Goal: Task Accomplishment & Management: Complete application form

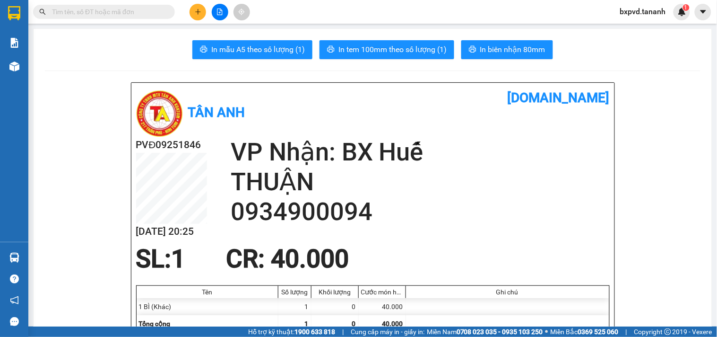
click at [143, 11] on input "text" at bounding box center [108, 12] width 112 height 10
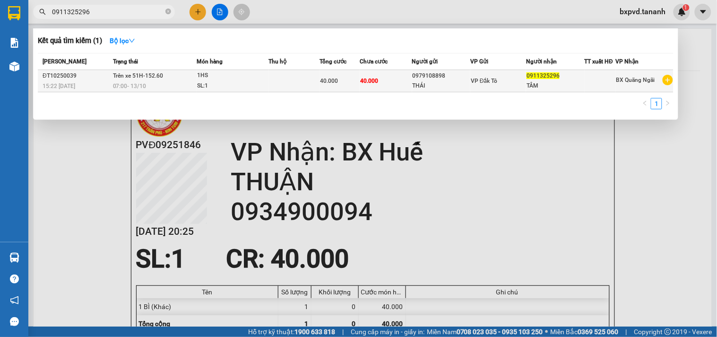
type input "0911325296"
click at [242, 79] on div "1HS" at bounding box center [232, 75] width 71 height 10
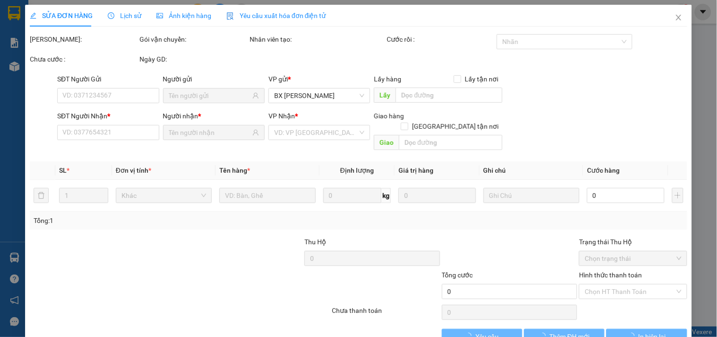
type input "0979108898"
type input "THÁI"
type input "0911325296"
type input "TÂM"
type input "40.000"
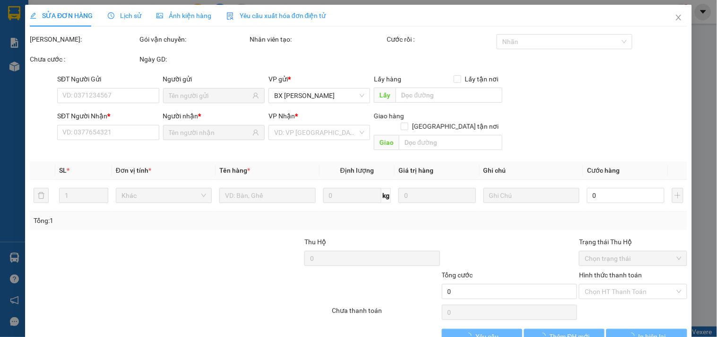
type input "40.000"
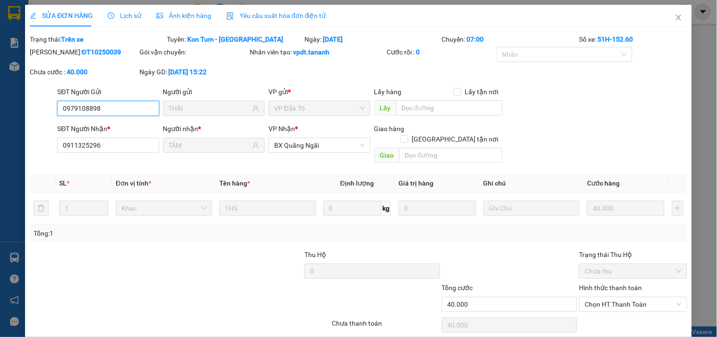
scroll to position [27, 0]
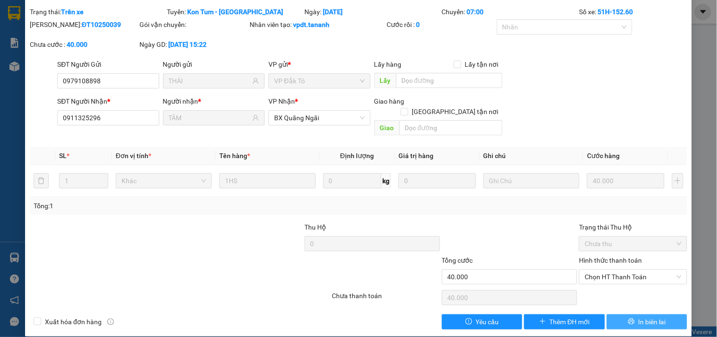
click at [645, 316] on span "In biên lai" at bounding box center [652, 321] width 27 height 10
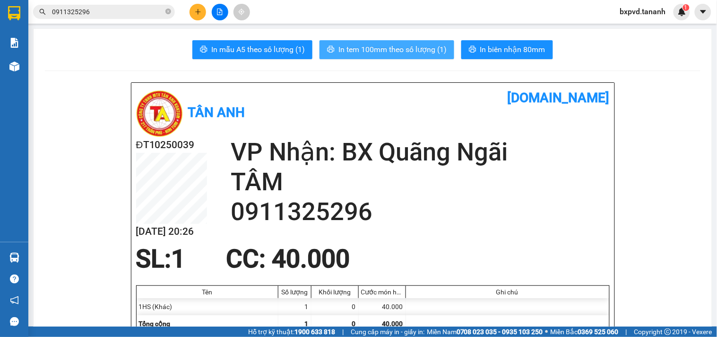
click at [403, 44] on span "In tem 100mm theo số lượng (1)" at bounding box center [393, 50] width 108 height 12
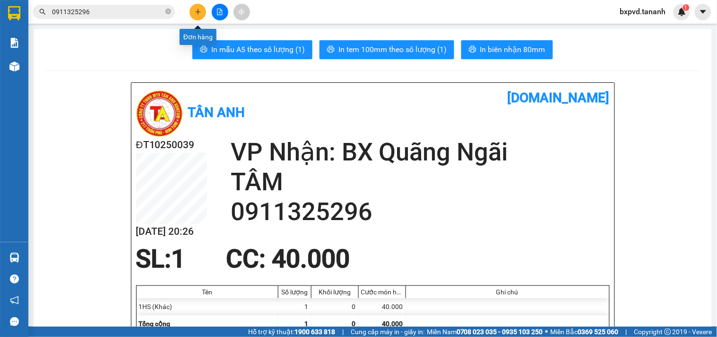
click at [197, 16] on button at bounding box center [198, 12] width 17 height 17
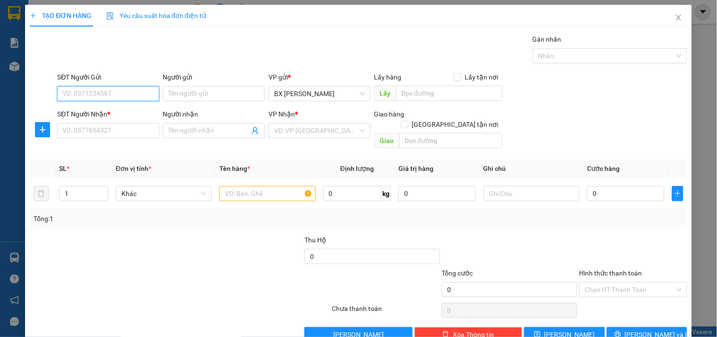
paste input "0398883345"
type input "0398883345"
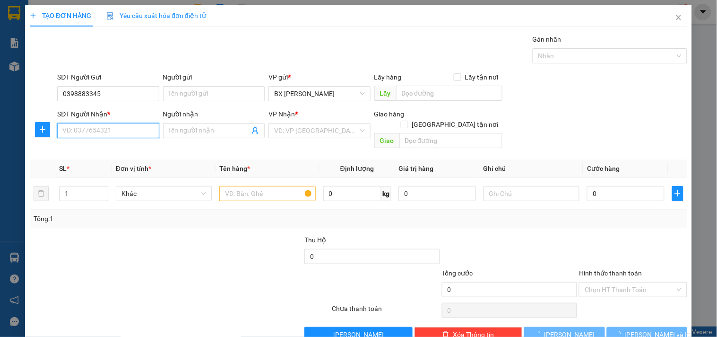
click at [103, 126] on input "SĐT Người Nhận *" at bounding box center [108, 130] width 102 height 15
paste input "[PHONE_NUMBER]"
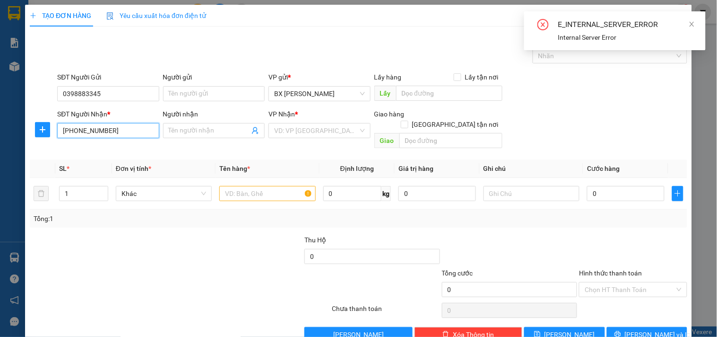
click at [73, 128] on input "[PHONE_NUMBER]" at bounding box center [108, 130] width 102 height 15
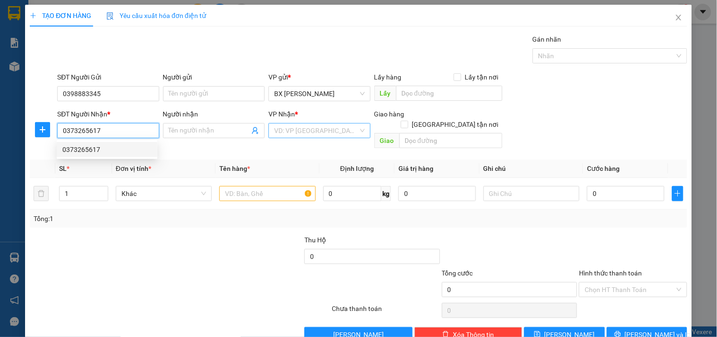
type input "0373265617"
click at [318, 128] on input "search" at bounding box center [316, 130] width 84 height 14
click at [123, 131] on input "0373265617" at bounding box center [108, 130] width 102 height 15
click at [111, 149] on div "0373265617" at bounding box center [106, 149] width 89 height 10
type input "GỬI QUÁN CƠM TUYỀN"
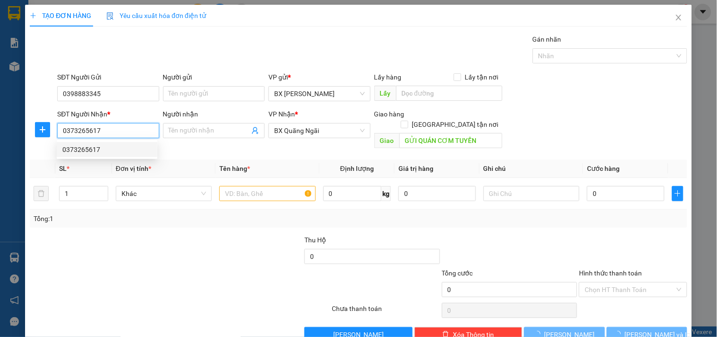
type input "50.000"
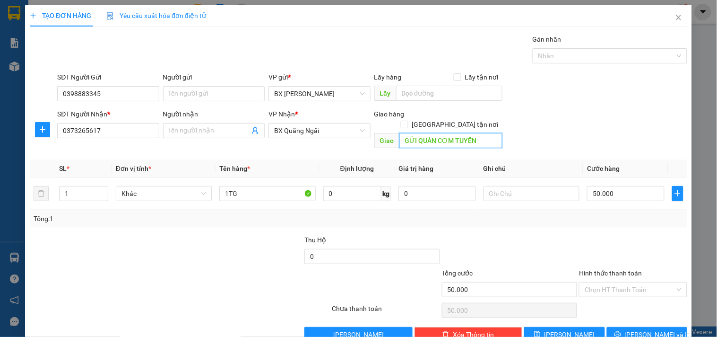
click at [428, 133] on input "GỬI QUÁN CƠM TUYỀN" at bounding box center [451, 140] width 103 height 15
type input "GTN/CR"
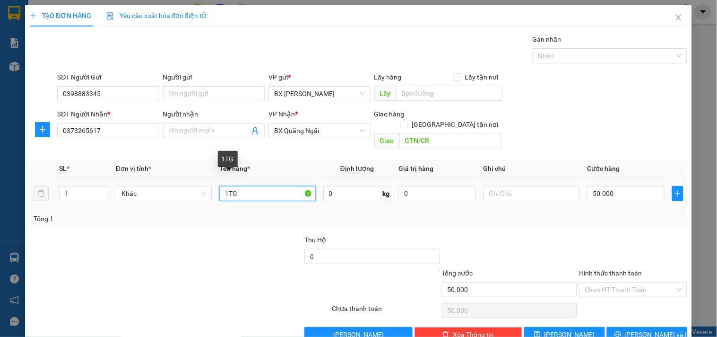
click at [237, 186] on input "1TG" at bounding box center [267, 193] width 96 height 15
type input "1TG + 2 CAN"
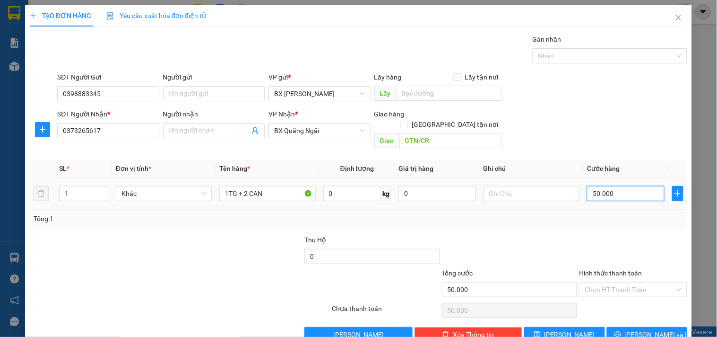
click at [645, 186] on input "50.000" at bounding box center [626, 193] width 78 height 15
type input "1"
type input "12"
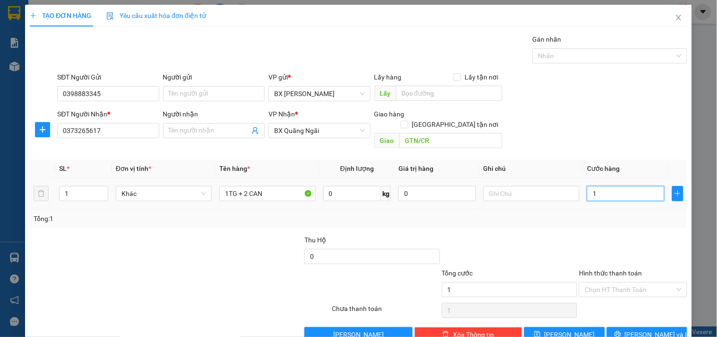
type input "12"
type input "120"
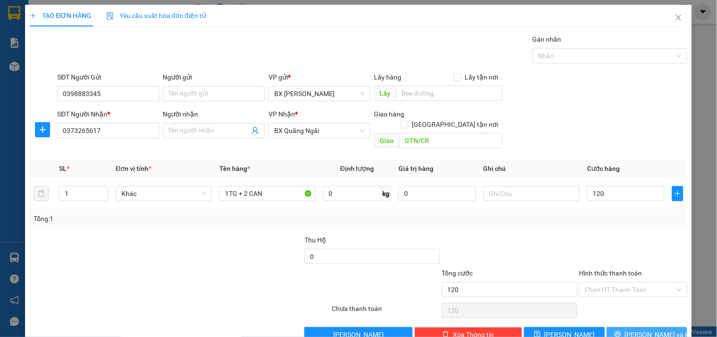
type input "120.000"
click at [661, 327] on button "[PERSON_NAME] và In" at bounding box center [647, 334] width 80 height 15
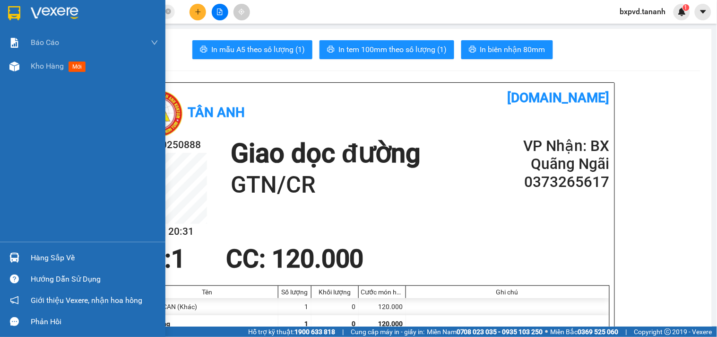
click at [8, 6] on img at bounding box center [14, 13] width 12 height 14
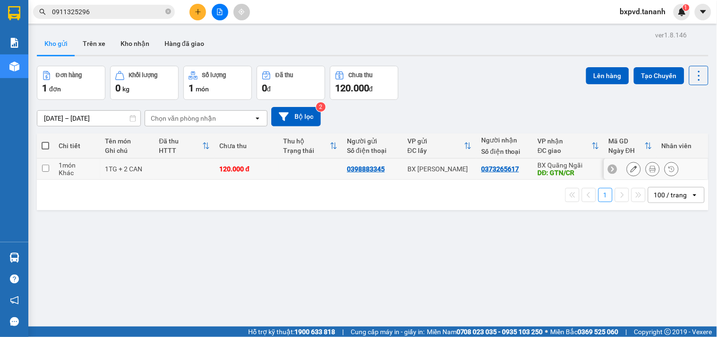
click at [632, 166] on button at bounding box center [633, 169] width 13 height 17
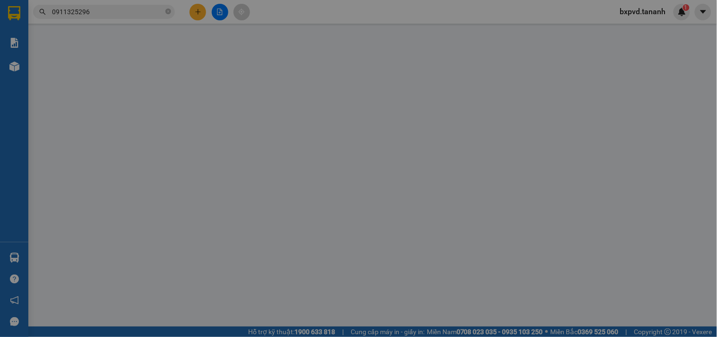
type input "0398883345"
type input "0373265617"
type input "GTN/CR"
type input "120.000"
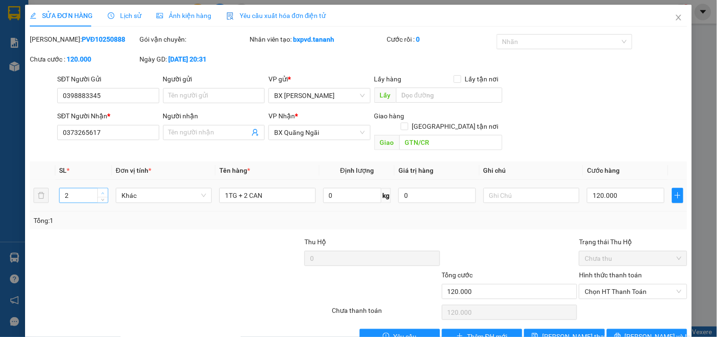
click at [103, 190] on span "up" at bounding box center [103, 193] width 6 height 6
type input "3"
click at [103, 190] on span "up" at bounding box center [103, 193] width 6 height 6
click at [640, 331] on span "[PERSON_NAME] và In" at bounding box center [658, 336] width 66 height 10
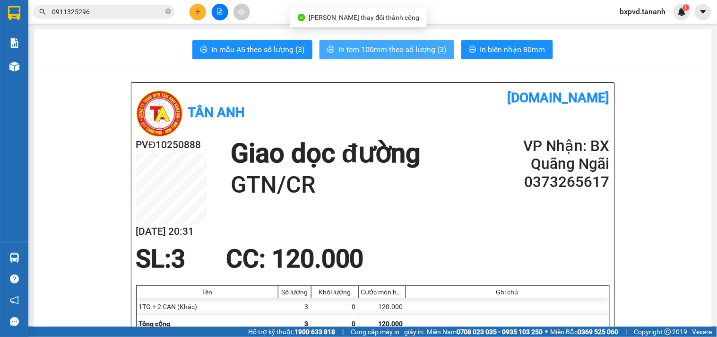
click at [390, 50] on span "In tem 100mm theo số lượng (3)" at bounding box center [393, 50] width 108 height 12
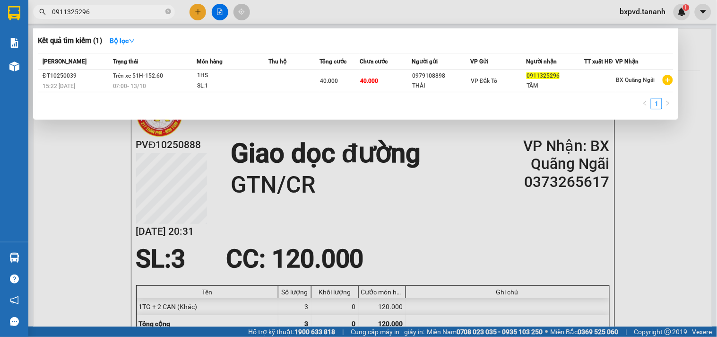
drag, startPoint x: 91, startPoint y: 12, endPoint x: 53, endPoint y: 10, distance: 38.3
click at [53, 10] on input "0911325296" at bounding box center [108, 12] width 112 height 10
type input "0703"
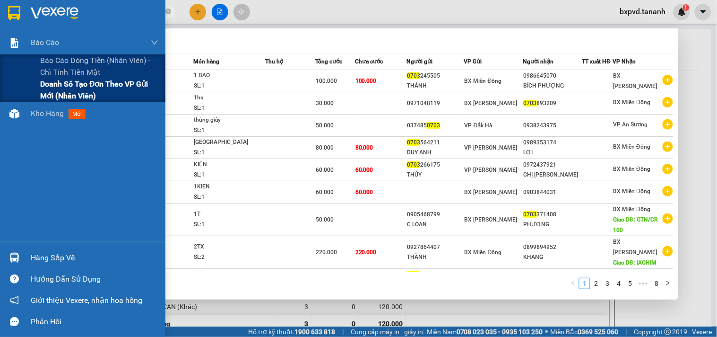
click at [60, 86] on span "Doanh số tạo đơn theo VP gửi mới (nhân viên)" at bounding box center [99, 90] width 118 height 24
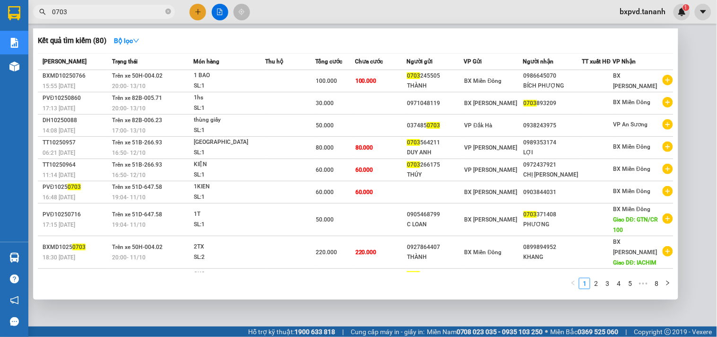
click at [200, 11] on div at bounding box center [358, 168] width 717 height 337
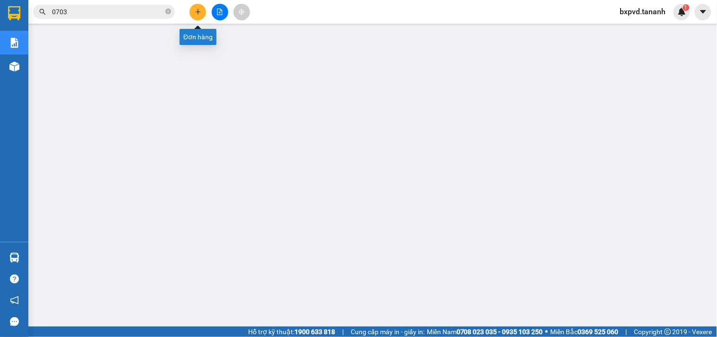
click at [197, 11] on icon "plus" at bounding box center [198, 12] width 7 height 7
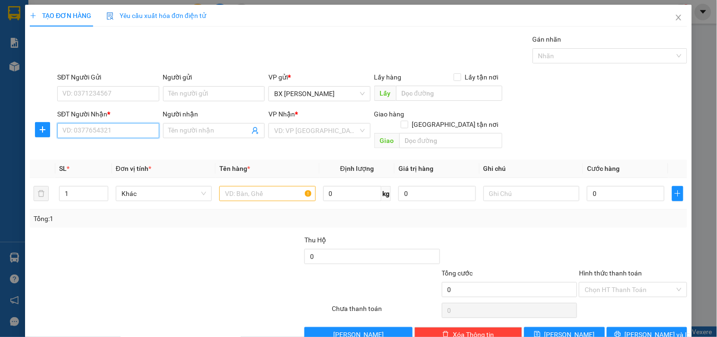
click at [118, 128] on input "SĐT Người Nhận *" at bounding box center [108, 130] width 102 height 15
click at [115, 149] on div "0942863487 - A HÀO" at bounding box center [106, 149] width 89 height 10
type input "0942863487"
type input "A HÀO"
type input "[PERSON_NAME]"
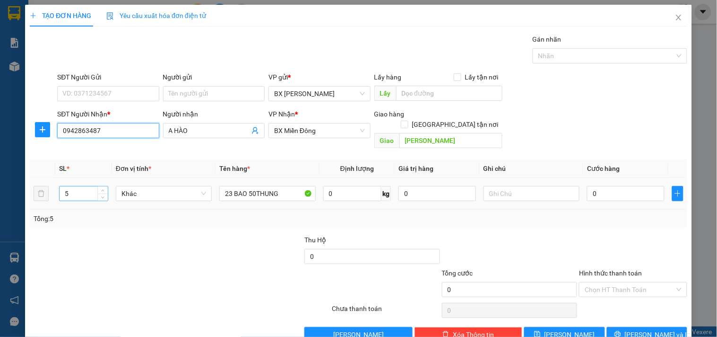
type input "0942863487"
drag, startPoint x: 84, startPoint y: 181, endPoint x: 0, endPoint y: 181, distance: 84.2
click at [0, 181] on div "TẠO ĐƠN HÀNG Yêu cầu xuất hóa đơn điện tử Transit Pickup Surcharge Ids Transit …" at bounding box center [358, 168] width 717 height 337
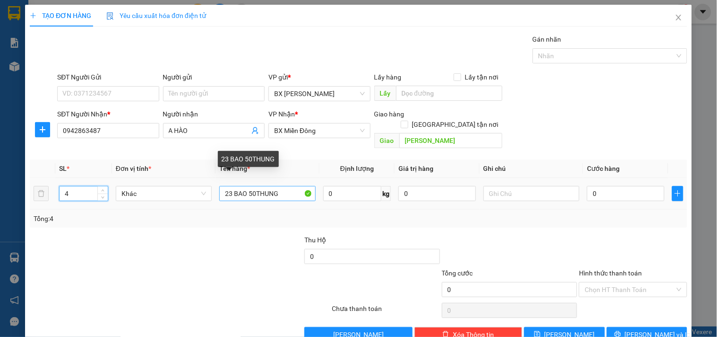
type input "4"
drag, startPoint x: 294, startPoint y: 182, endPoint x: 84, endPoint y: 173, distance: 209.7
click at [95, 178] on tr "4 Khác 23 BAO 50THUNG 0 kg 0 0" at bounding box center [359, 194] width 658 height 32
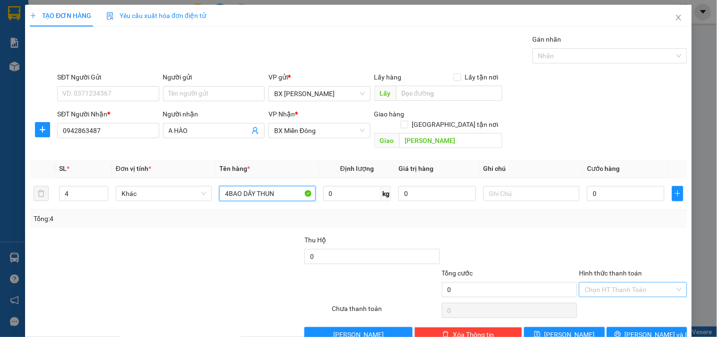
type input "4BAO DÂY THUN"
click at [610, 282] on input "Hình thức thanh toán" at bounding box center [630, 289] width 90 height 14
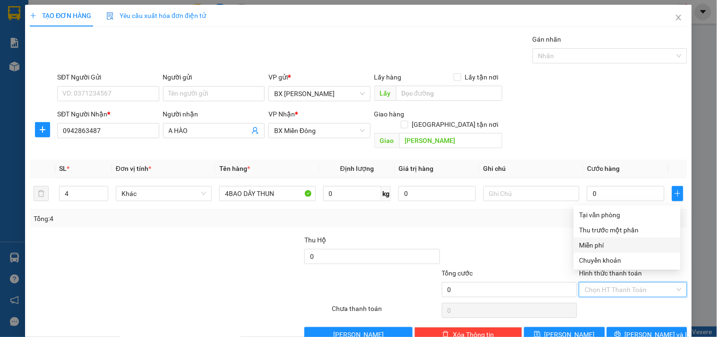
click at [607, 243] on div "Miễn phí" at bounding box center [628, 245] width 96 height 10
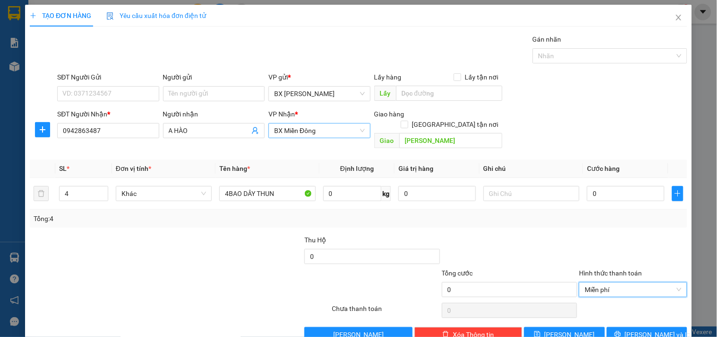
click at [303, 128] on span "BX Miền Đông" at bounding box center [319, 130] width 90 height 14
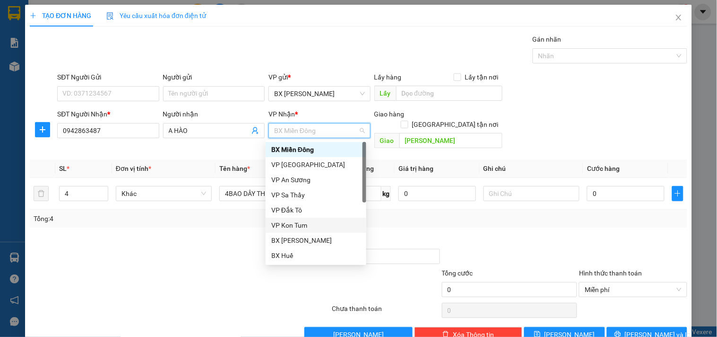
scroll to position [98, 0]
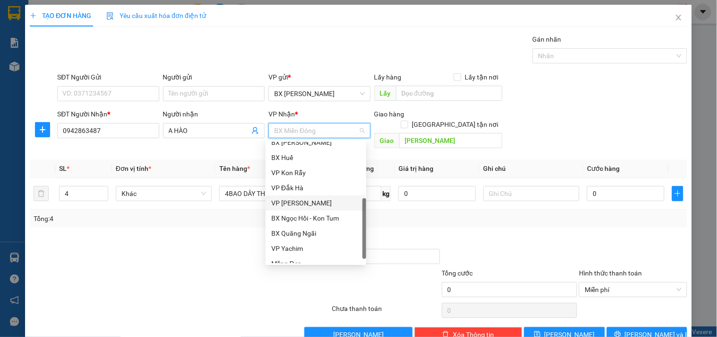
click at [309, 198] on div "VP [PERSON_NAME]" at bounding box center [315, 203] width 89 height 10
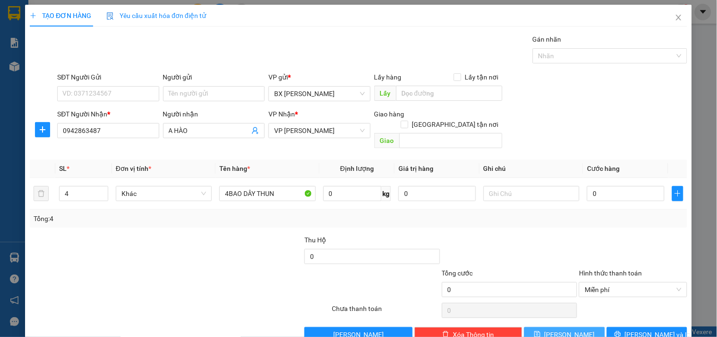
click at [575, 327] on button "[PERSON_NAME]" at bounding box center [564, 334] width 80 height 15
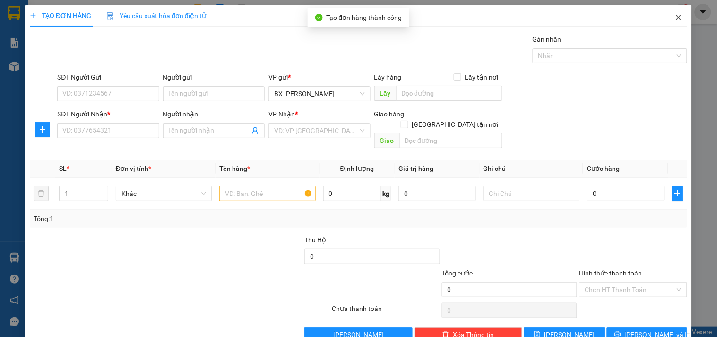
click at [677, 17] on span "Close" at bounding box center [679, 18] width 26 height 26
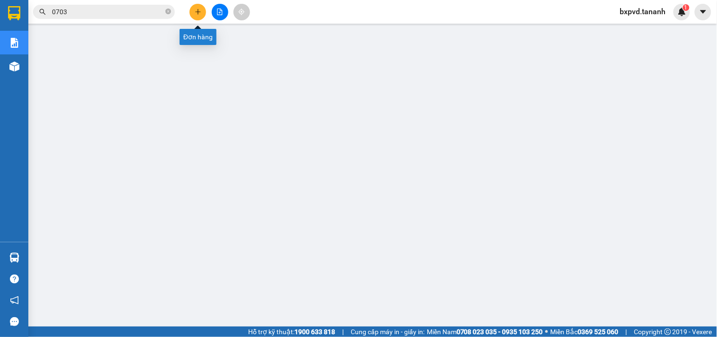
click at [200, 15] on icon "plus" at bounding box center [198, 12] width 7 height 7
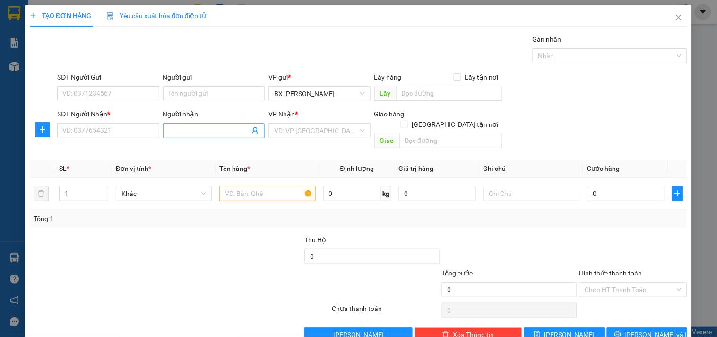
click at [196, 128] on input "Người nhận" at bounding box center [209, 130] width 81 height 10
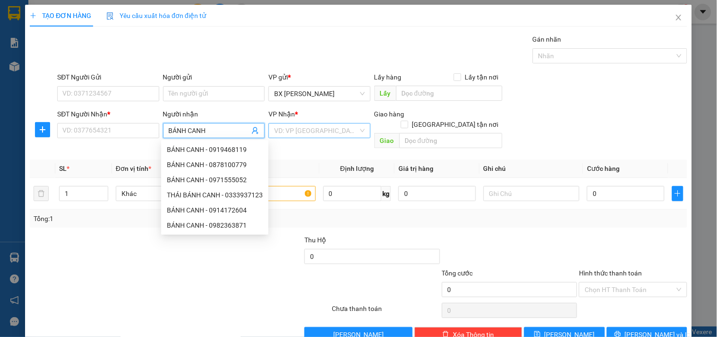
type input "BÁNH CANH"
click at [340, 134] on input "search" at bounding box center [316, 130] width 84 height 14
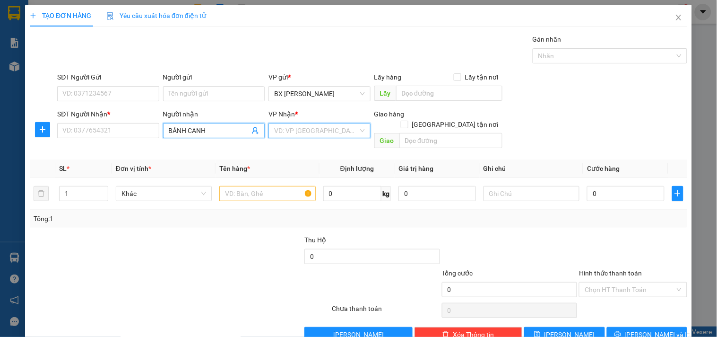
click at [221, 129] on input "BÁNH CANH" at bounding box center [209, 130] width 81 height 10
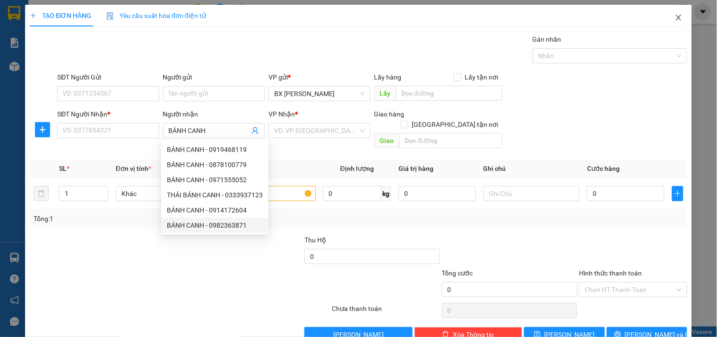
click at [676, 17] on span "Close" at bounding box center [679, 18] width 26 height 26
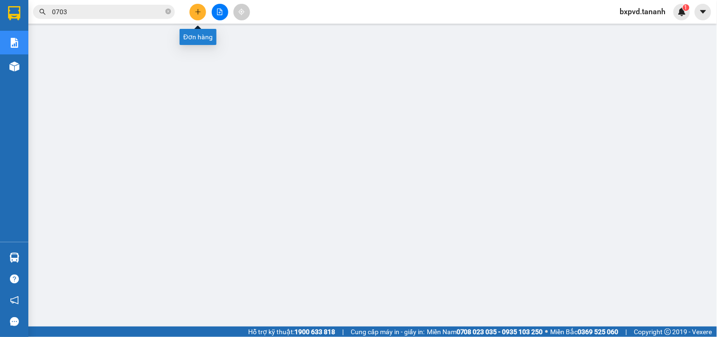
click at [196, 13] on icon "plus" at bounding box center [198, 12] width 7 height 7
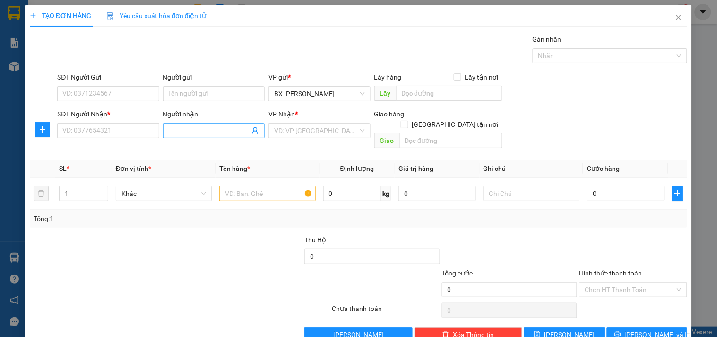
click at [195, 134] on input "Người nhận" at bounding box center [209, 130] width 81 height 10
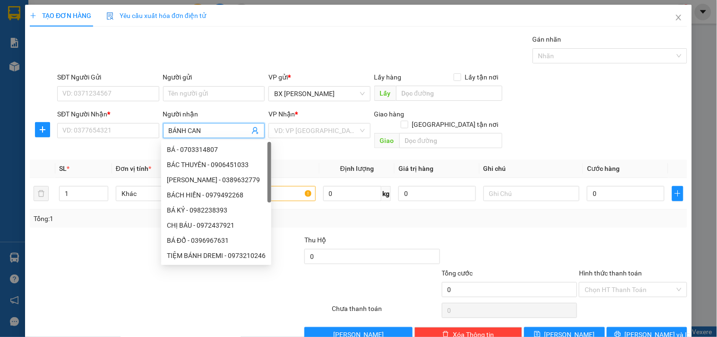
type input "BÁNH CANH"
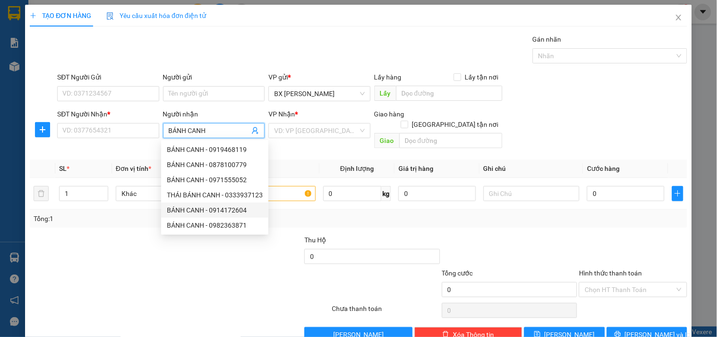
click at [235, 211] on div "BÁNH CANH - 0914172604" at bounding box center [215, 210] width 96 height 10
type input "0914172604"
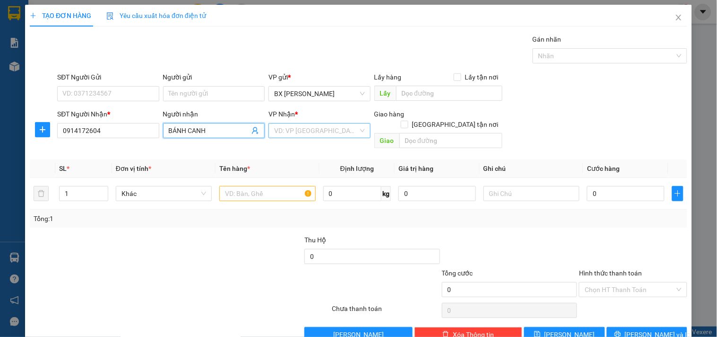
type input "BÁNH CANH"
click at [290, 136] on input "search" at bounding box center [316, 130] width 84 height 14
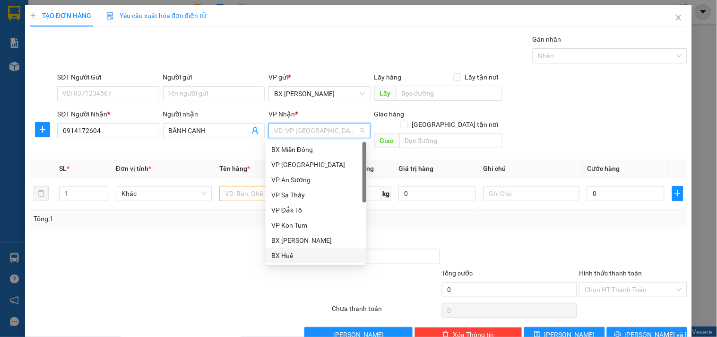
click at [290, 252] on div "BX Huế" at bounding box center [315, 255] width 89 height 10
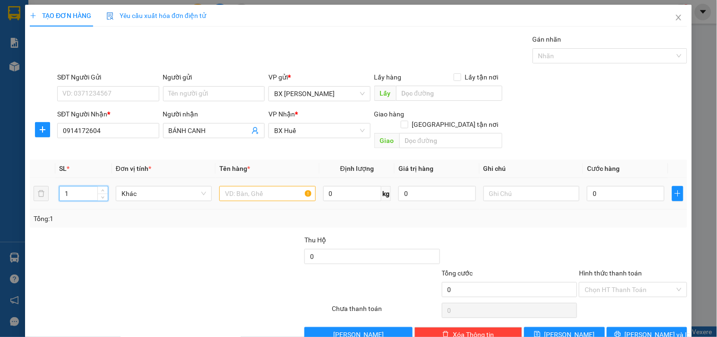
drag, startPoint x: 86, startPoint y: 181, endPoint x: 0, endPoint y: 166, distance: 87.4
click at [0, 166] on div "TẠO ĐƠN HÀNG Yêu cầu xuất hóa đơn điện tử Transit Pickup Surcharge Ids Transit …" at bounding box center [358, 168] width 717 height 337
type input "9"
click at [248, 190] on div at bounding box center [267, 193] width 96 height 19
click at [247, 188] on input "text" at bounding box center [267, 193] width 96 height 15
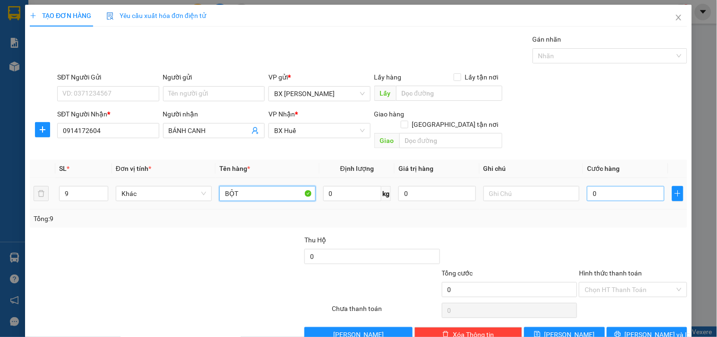
type input "BỘT"
click at [610, 186] on input "0" at bounding box center [626, 193] width 78 height 15
type input "5"
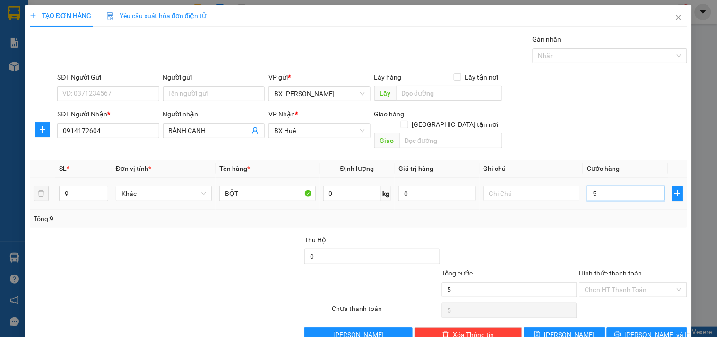
type input "54"
type input "540"
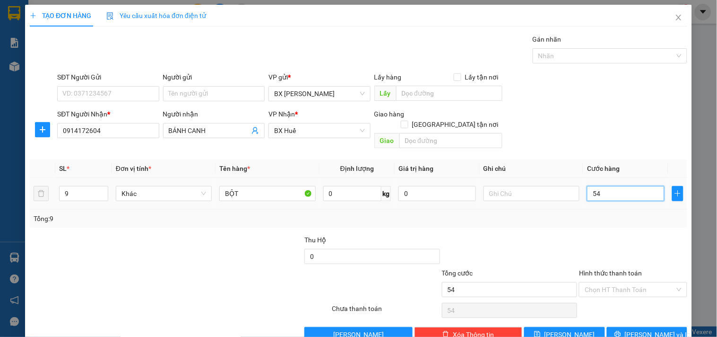
type input "540"
type input "540.000"
click at [565, 329] on span "[PERSON_NAME]" at bounding box center [570, 334] width 51 height 10
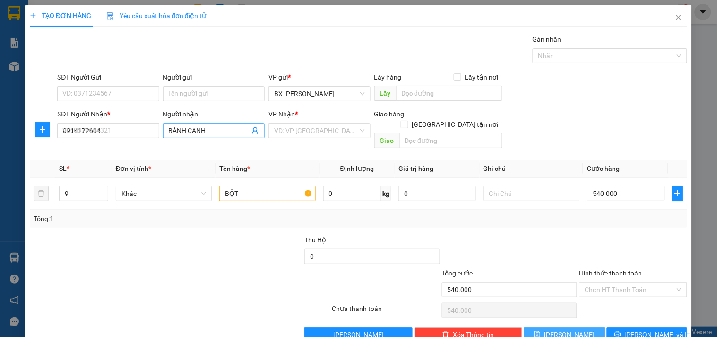
type input "1"
type input "0"
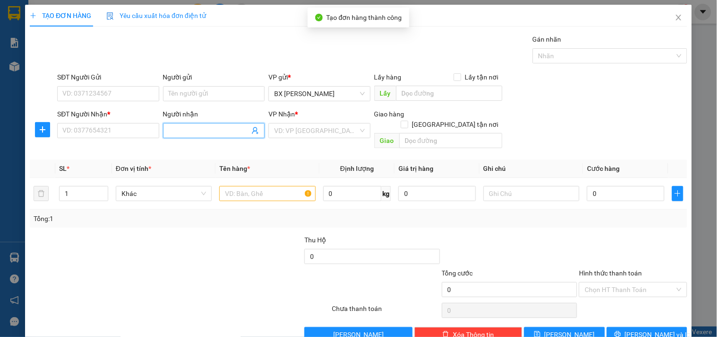
click at [191, 128] on input "Người nhận" at bounding box center [209, 130] width 81 height 10
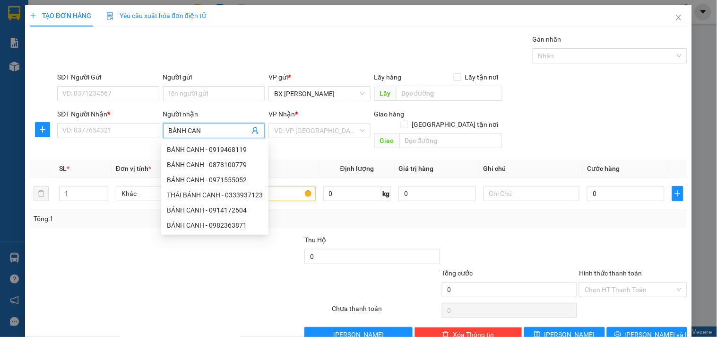
type input "BÁNH CANH"
click at [213, 229] on div "BÁNH CANH - 0982363871" at bounding box center [215, 225] width 96 height 10
type input "0982363871"
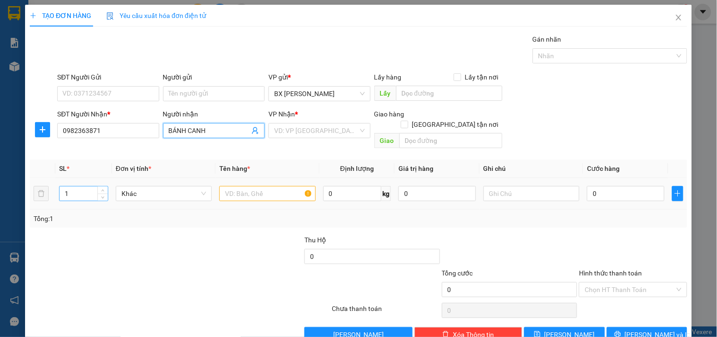
type input "BÁNH CANH"
drag, startPoint x: 78, startPoint y: 177, endPoint x: 17, endPoint y: 175, distance: 61.0
click at [17, 175] on div "TẠO ĐƠN HÀNG Yêu cầu xuất hóa đơn điện tử Transit Pickup Surcharge Ids Transit …" at bounding box center [358, 168] width 717 height 337
type input "7"
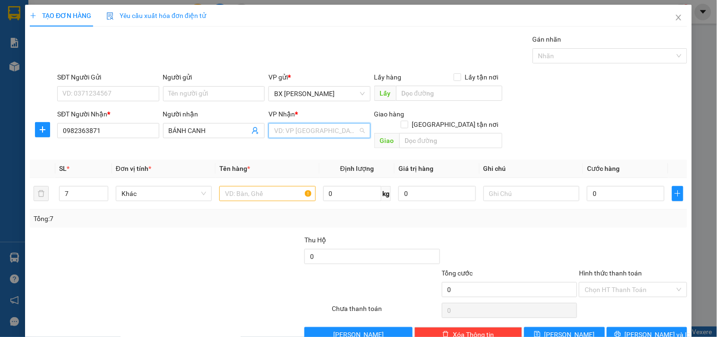
click at [287, 129] on input "search" at bounding box center [316, 130] width 84 height 14
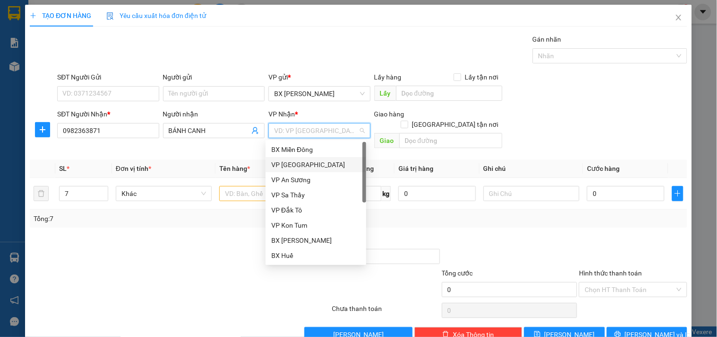
click at [296, 164] on div "VP [GEOGRAPHIC_DATA]" at bounding box center [315, 164] width 89 height 10
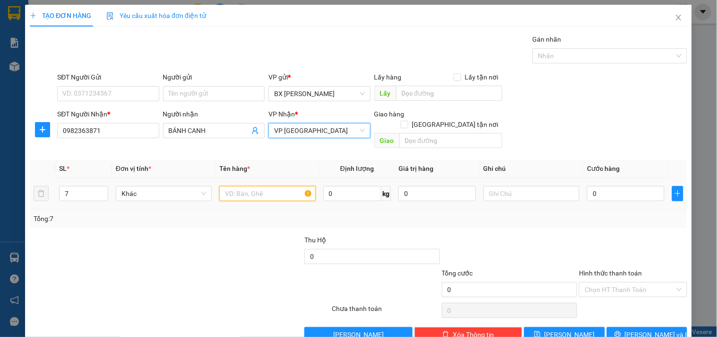
click at [261, 186] on input "text" at bounding box center [267, 193] width 96 height 15
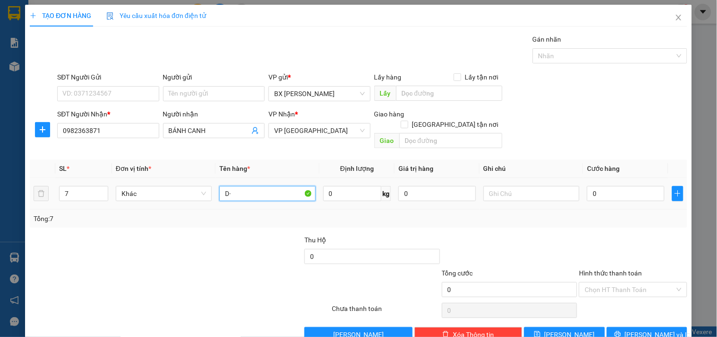
type input "D"
type input "Đ"
type input "BỘT"
click at [601, 184] on div "0" at bounding box center [626, 193] width 78 height 19
click at [600, 186] on input "0" at bounding box center [626, 193] width 78 height 15
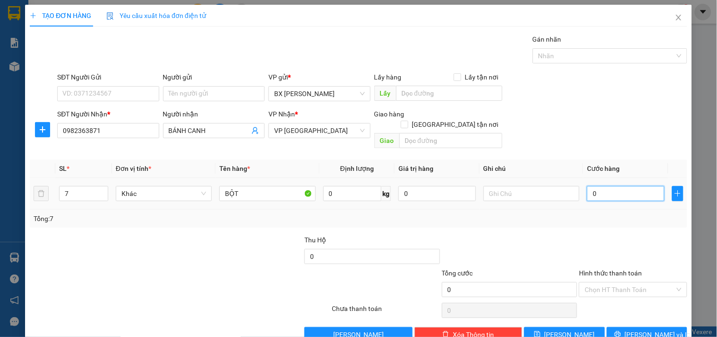
type input "3"
type input "35"
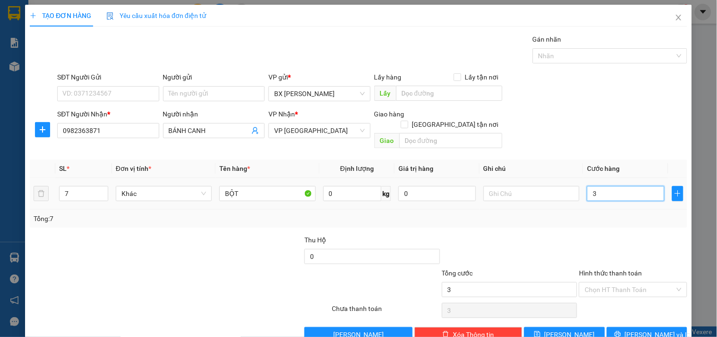
type input "35"
type input "350"
type input "350.000"
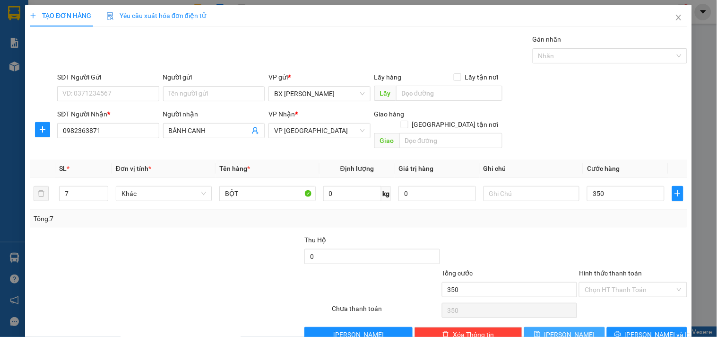
type input "350.000"
click at [570, 327] on button "[PERSON_NAME]" at bounding box center [564, 334] width 80 height 15
type input "1"
type input "0"
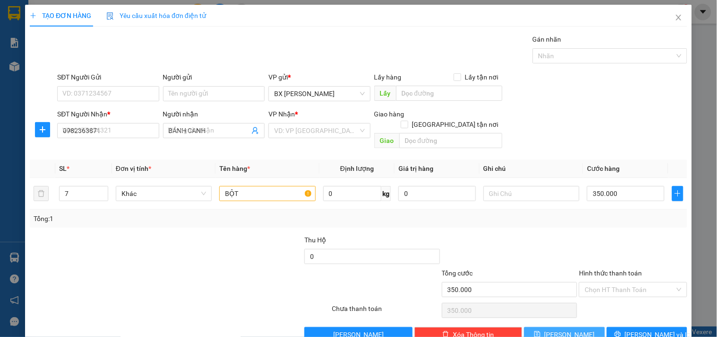
type input "0"
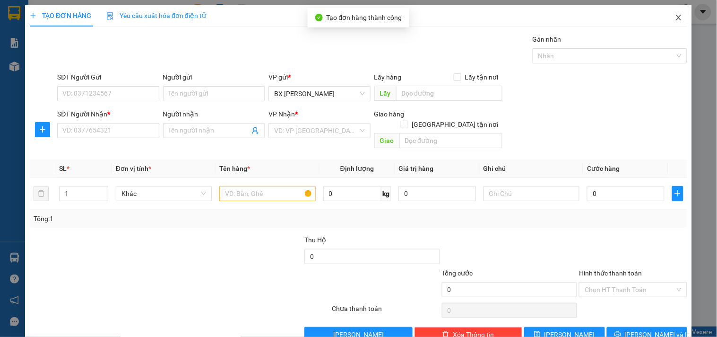
click at [675, 17] on icon "close" at bounding box center [679, 18] width 8 height 8
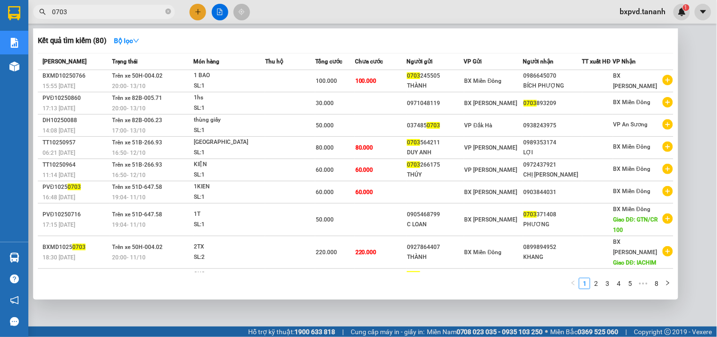
drag, startPoint x: 104, startPoint y: 9, endPoint x: 0, endPoint y: -12, distance: 106.0
click at [0, 0] on html "Kết quả tìm kiếm ( 80 ) Bộ lọc Mã ĐH Trạng thái Món hàng Thu hộ Tổng cước Chưa …" at bounding box center [358, 168] width 717 height 337
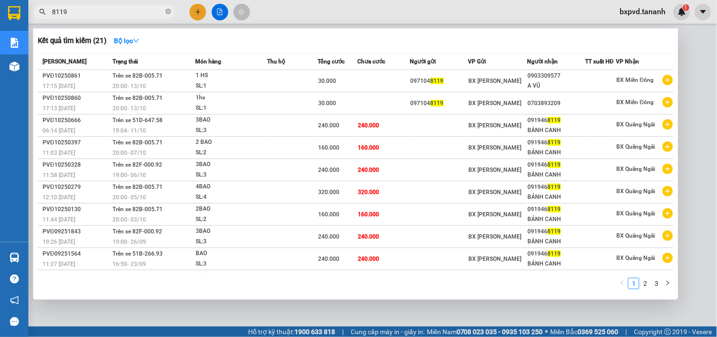
type input "8119"
click at [194, 10] on div at bounding box center [358, 168] width 717 height 337
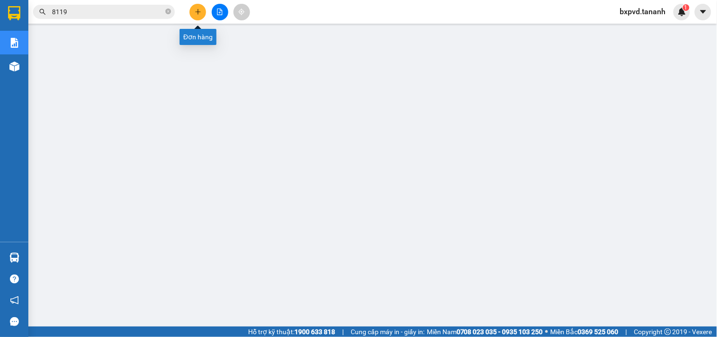
click at [193, 13] on button at bounding box center [198, 12] width 17 height 17
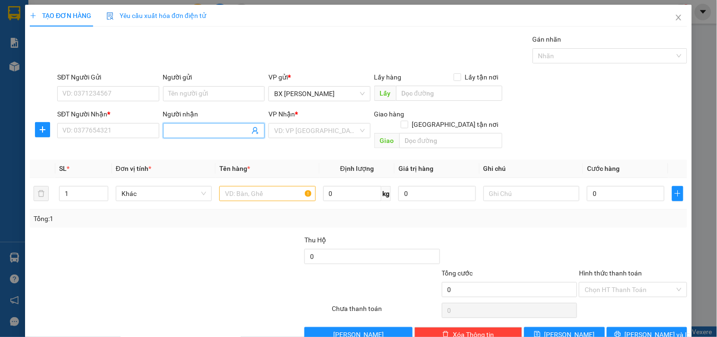
click at [175, 131] on input "Người nhận" at bounding box center [209, 130] width 81 height 10
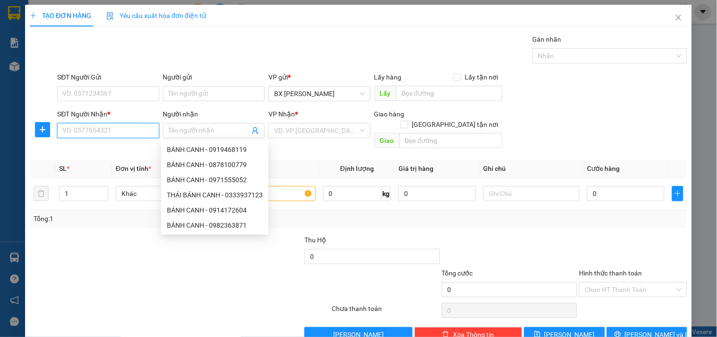
click at [64, 131] on input "SĐT Người Nhận *" at bounding box center [108, 130] width 102 height 15
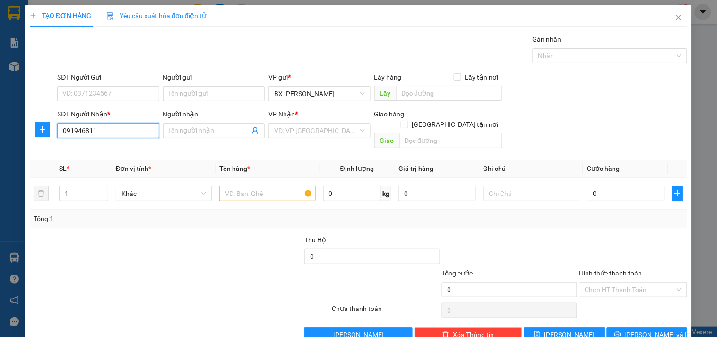
type input "0919468119"
click at [119, 151] on div "0919468119 - BÁNH CANH" at bounding box center [106, 149] width 89 height 10
type input "BÁNH CANH"
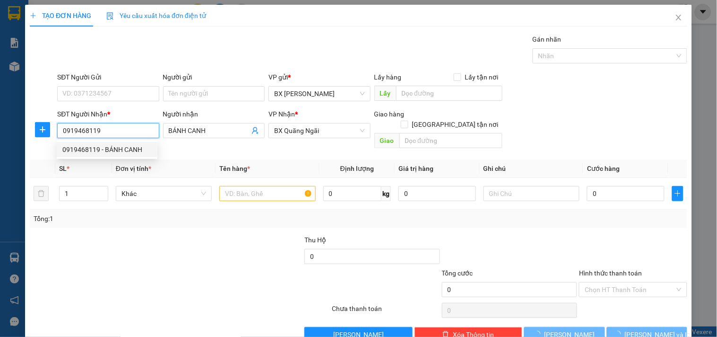
type input "240.000"
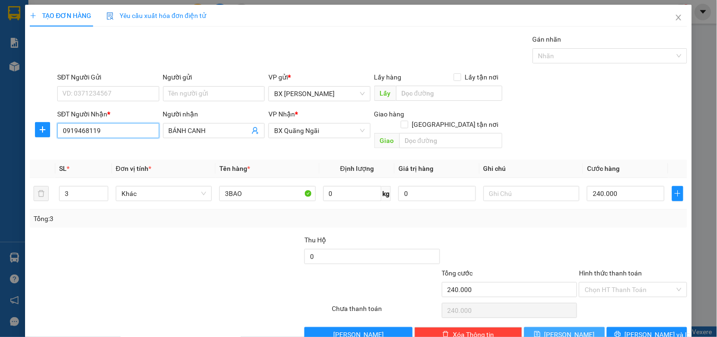
type input "0919468119"
click at [567, 329] on span "[PERSON_NAME]" at bounding box center [570, 334] width 51 height 10
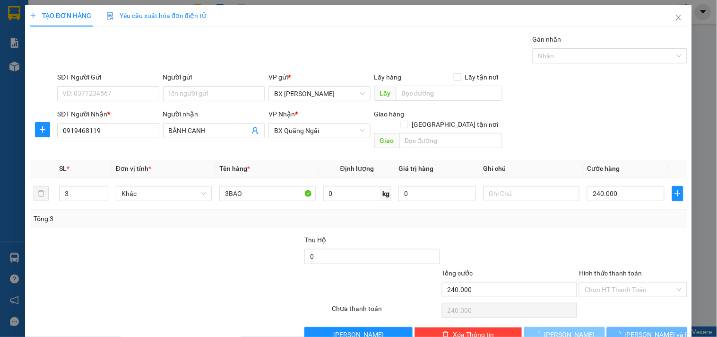
type input "0"
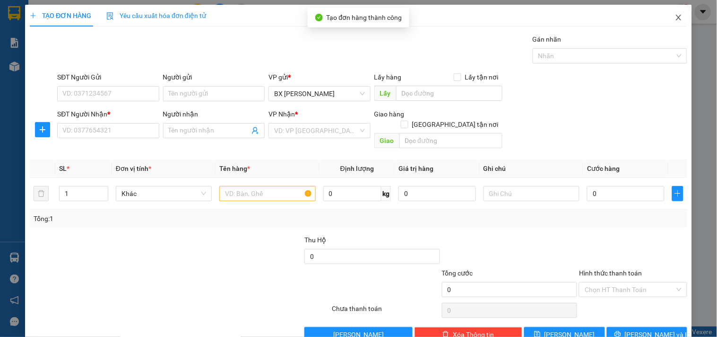
click at [676, 19] on icon "close" at bounding box center [678, 18] width 5 height 6
